Goal: Find specific page/section: Find specific page/section

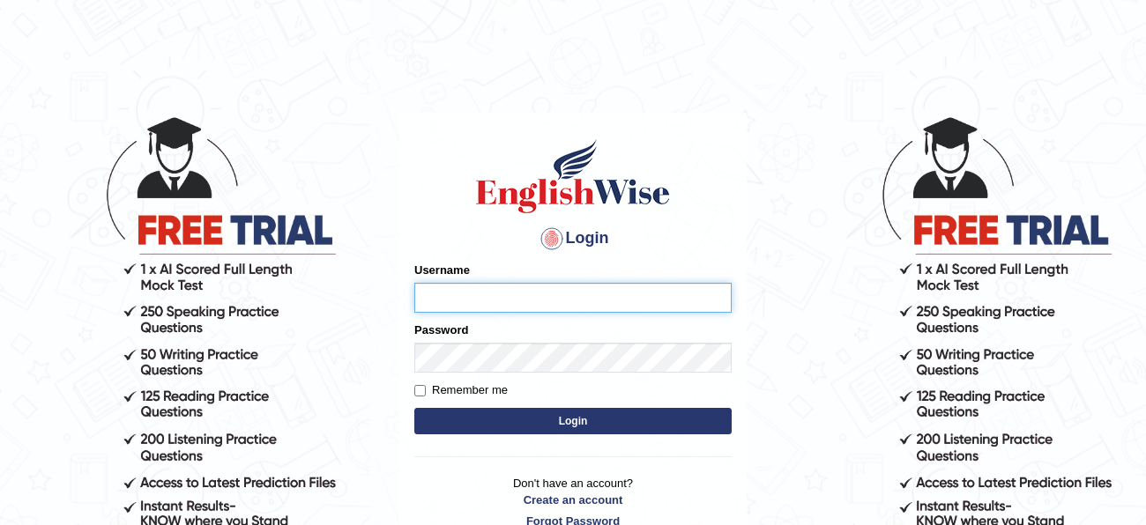
type input "Rana1983"
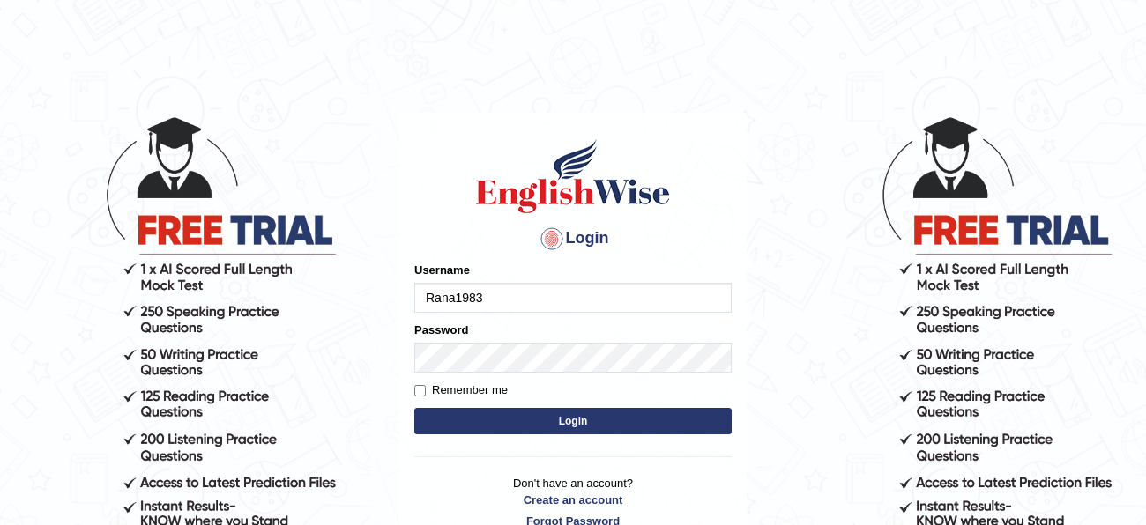
click at [509, 427] on button "Login" at bounding box center [572, 421] width 317 height 26
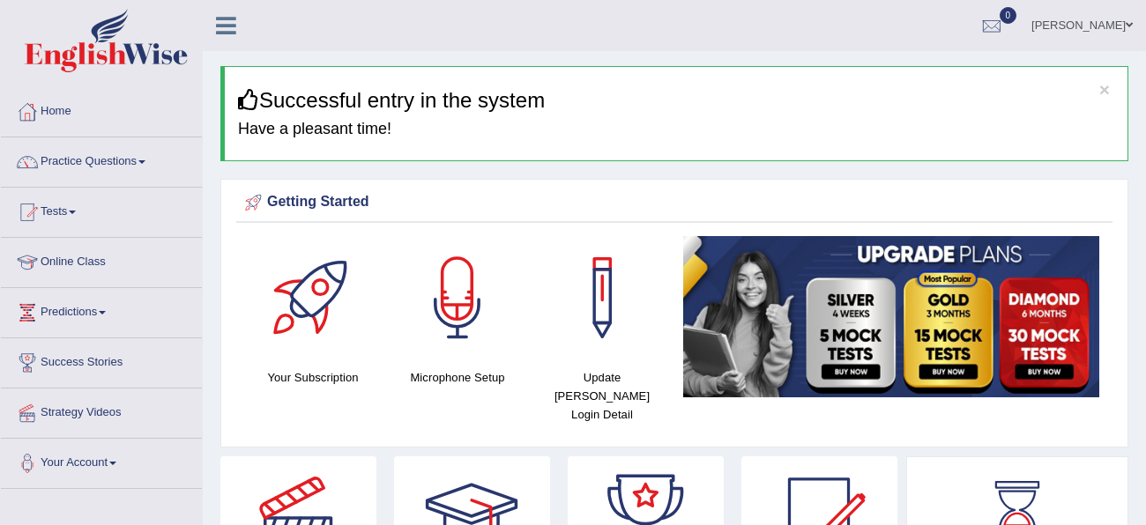
click at [105, 262] on link "Online Class" at bounding box center [101, 260] width 201 height 44
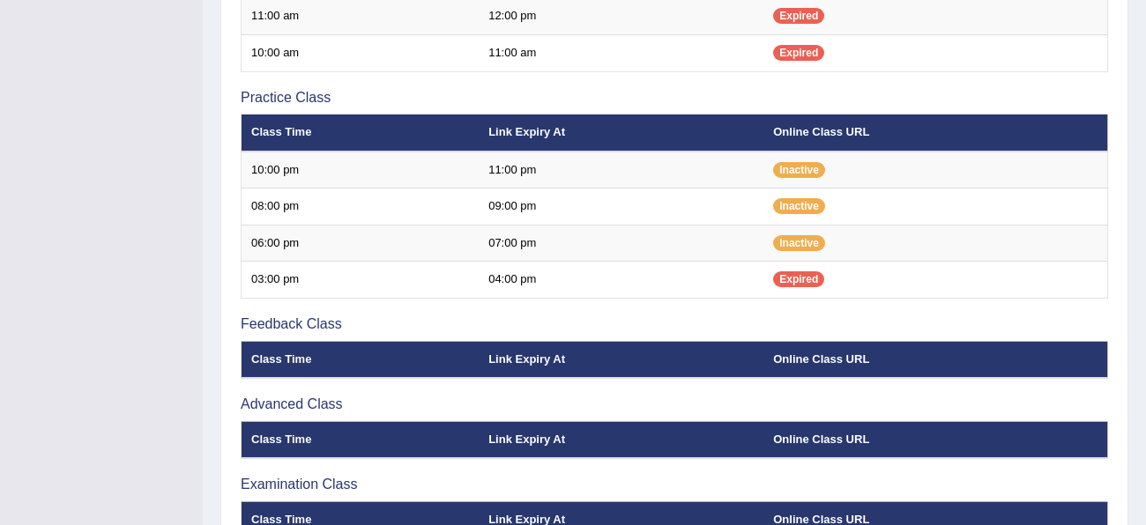
scroll to position [579, 0]
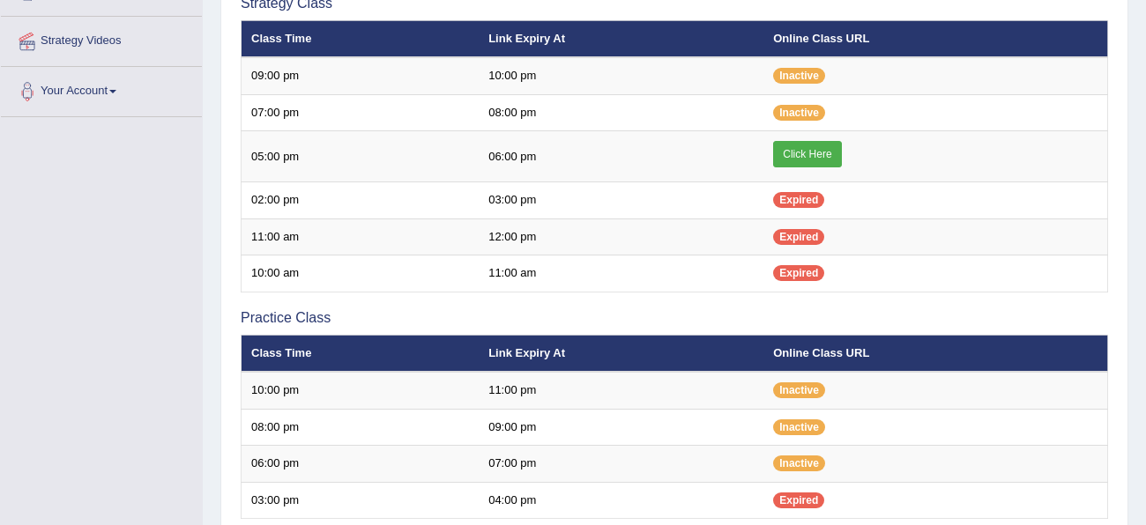
scroll to position [375, 0]
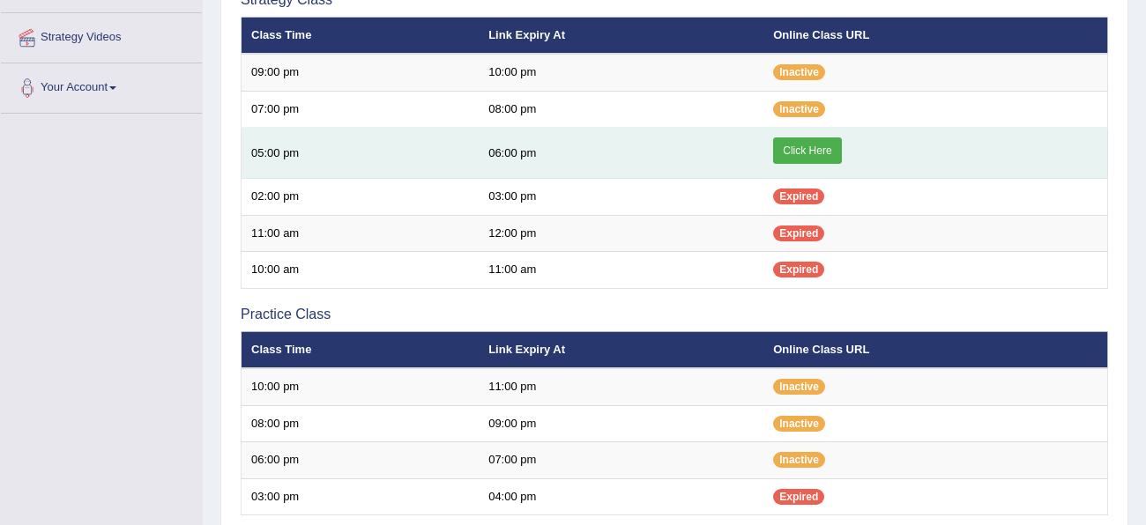
click at [826, 154] on link "Click Here" at bounding box center [807, 151] width 68 height 26
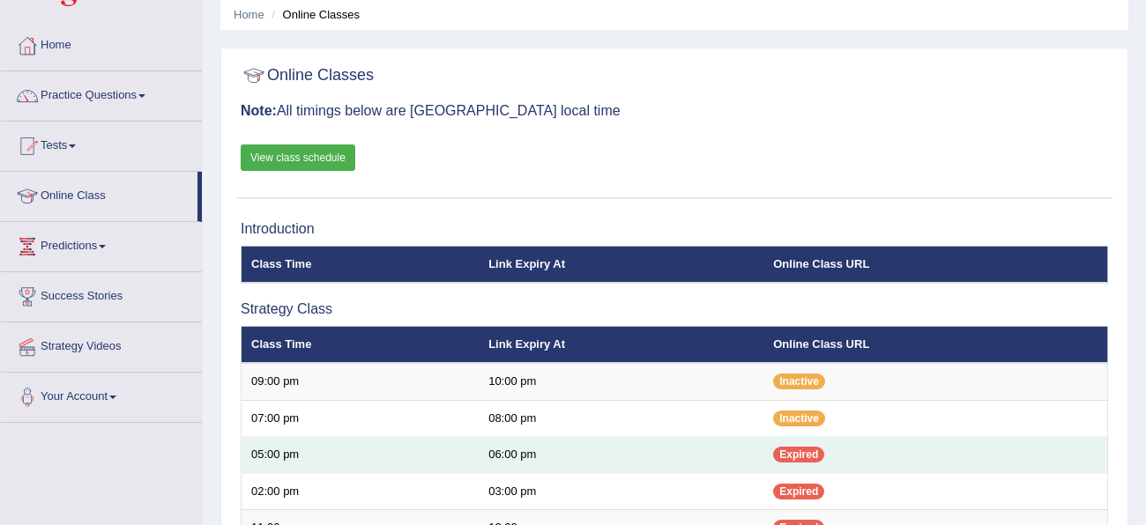
scroll to position [64, 0]
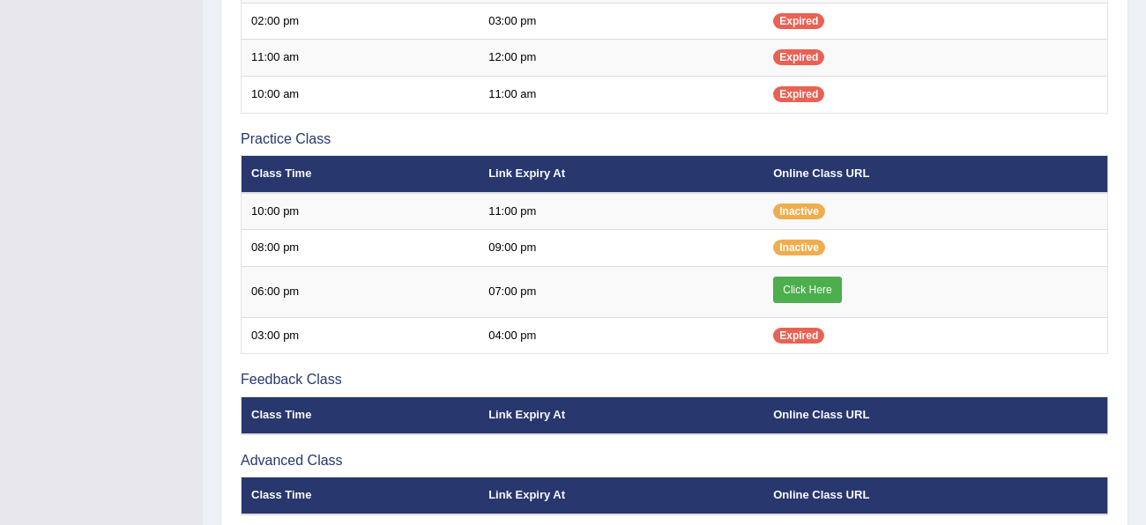
scroll to position [539, 0]
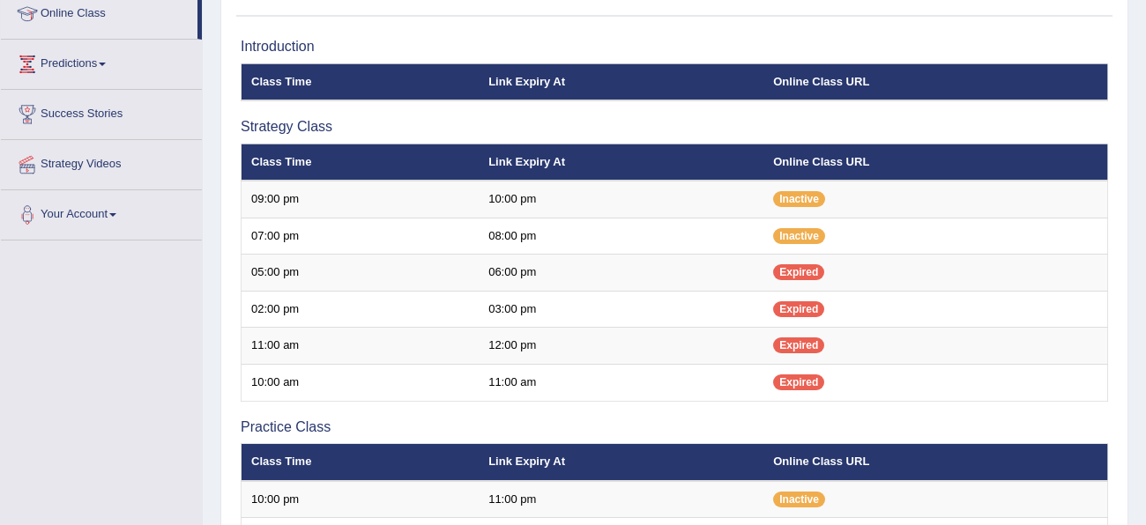
scroll to position [242, 0]
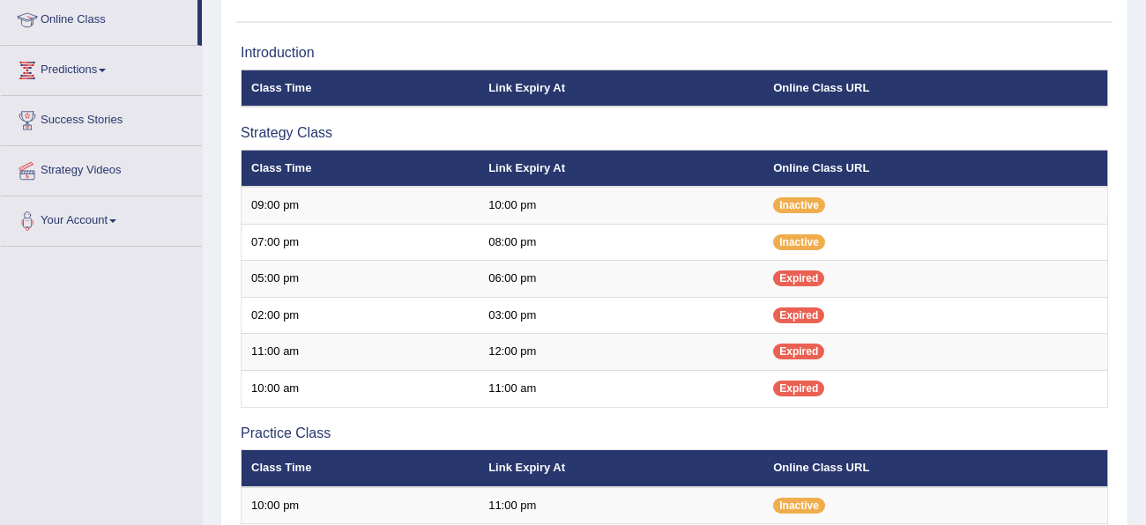
scroll to position [697, 0]
